Goal: Task Accomplishment & Management: Manage account settings

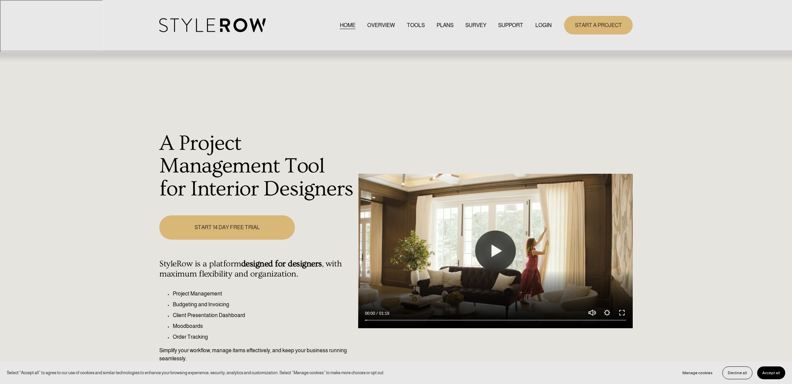
click at [547, 24] on link "LOGIN" at bounding box center [543, 25] width 16 height 9
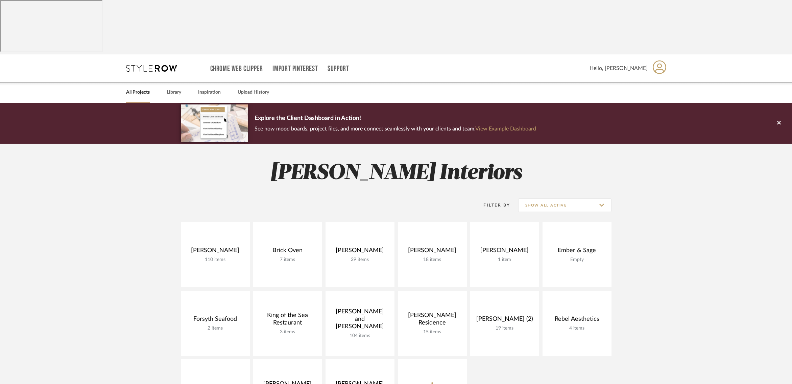
click at [649, 58] on div "Hello, [PERSON_NAME]" at bounding box center [628, 68] width 77 height 21
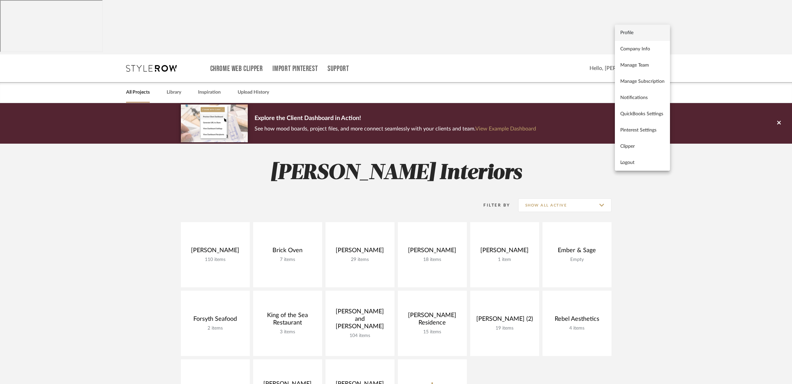
click at [642, 34] on span "Profile" at bounding box center [642, 33] width 44 height 6
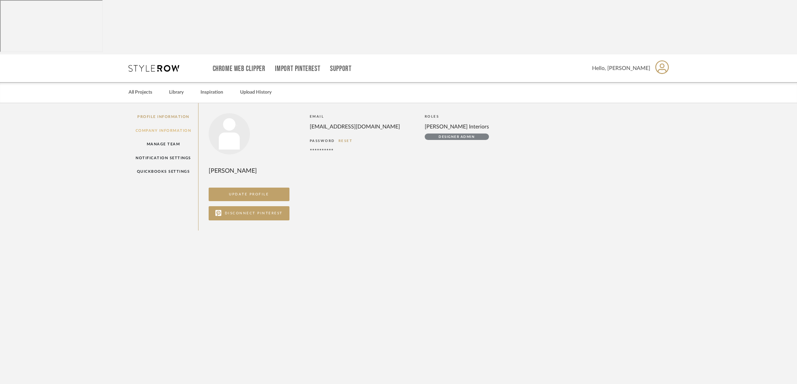
click at [172, 124] on link "Company Information" at bounding box center [163, 131] width 70 height 14
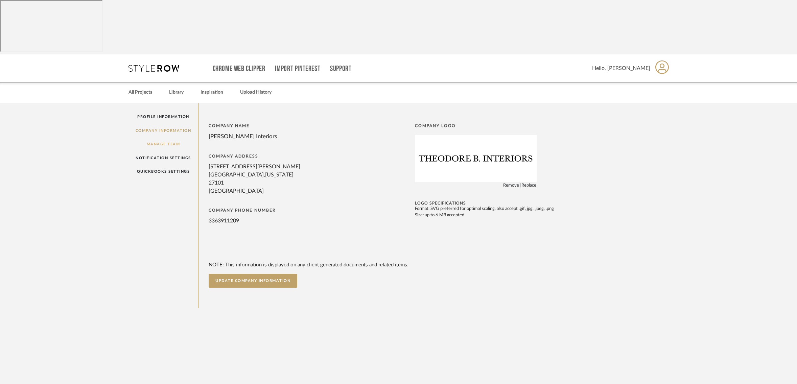
click at [163, 137] on link "Manage Team" at bounding box center [163, 144] width 70 height 14
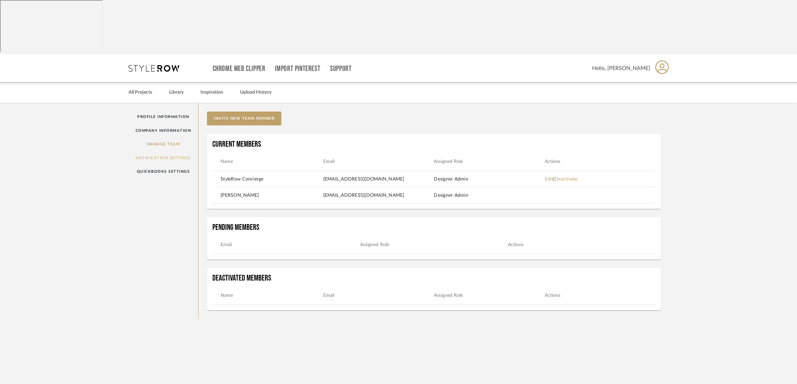
click at [169, 151] on link "Notification Settings" at bounding box center [163, 158] width 70 height 14
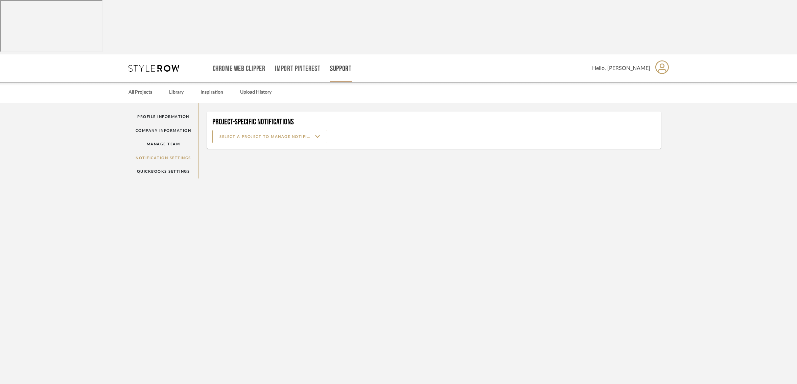
click at [344, 66] on link "Support" at bounding box center [340, 69] width 21 height 6
click at [356, 56] on link "Subscription Plans" at bounding box center [356, 60] width 50 height 16
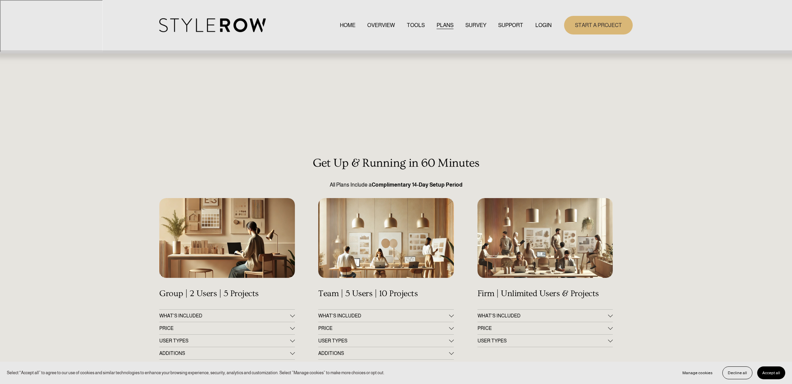
click at [0, 0] on link "RESOURCE CENTER" at bounding box center [0, 0] width 0 height 0
click at [0, 0] on span "HOW - TO HUB" at bounding box center [0, 0] width 0 height 0
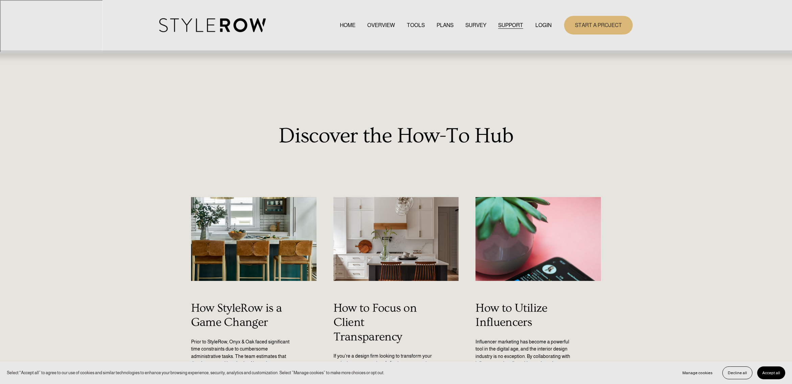
click at [373, 27] on link "OVERVIEW" at bounding box center [381, 25] width 28 height 9
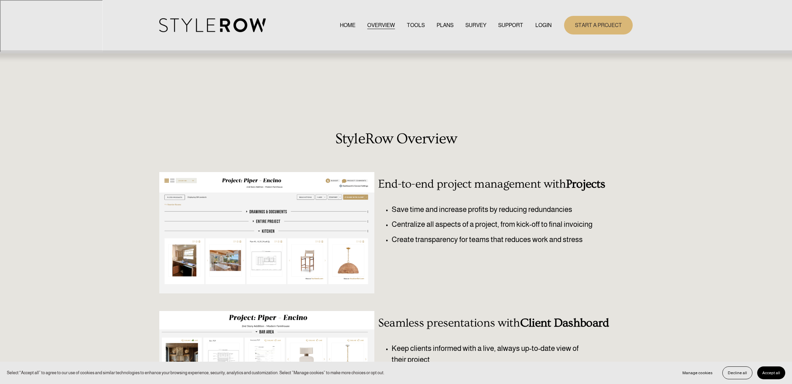
click at [415, 29] on link "TOOLS" at bounding box center [416, 25] width 18 height 9
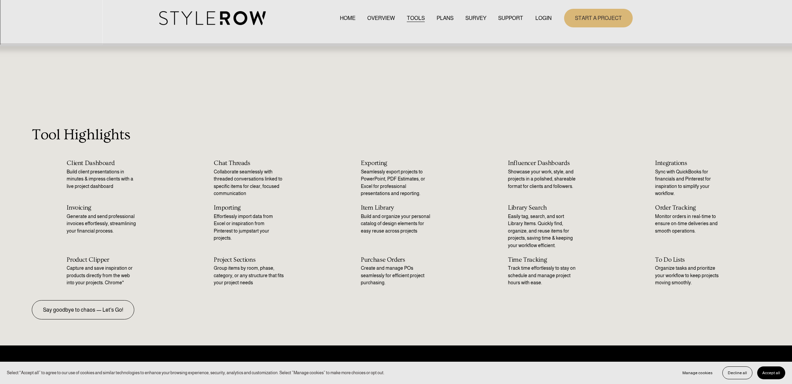
scroll to position [14, 0]
